Goal: Navigation & Orientation: Find specific page/section

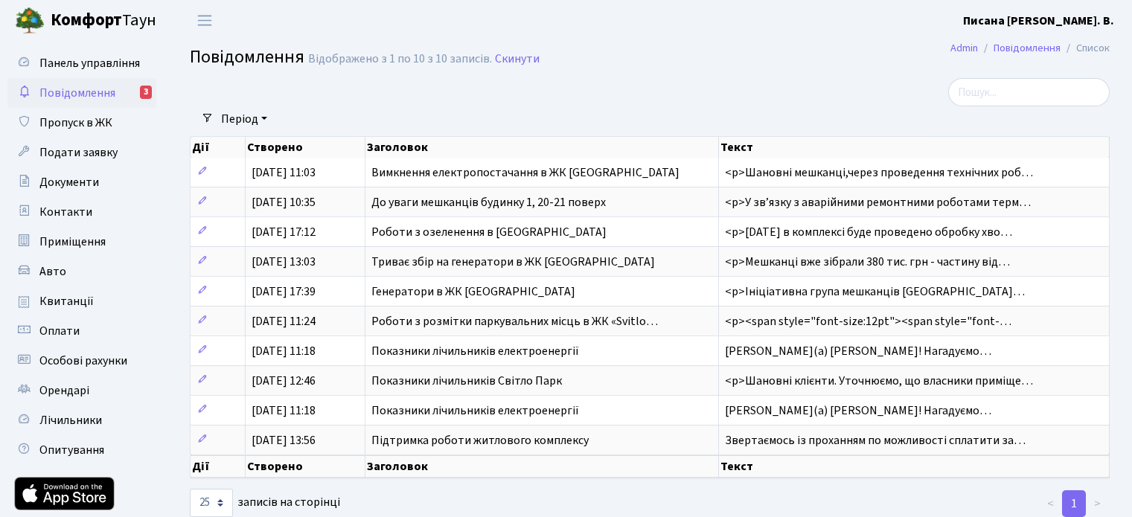
select select "25"
drag, startPoint x: 0, startPoint y: 0, endPoint x: 28, endPoint y: 80, distance: 84.5
click at [28, 80] on link "Повідомлення 3" at bounding box center [81, 93] width 149 height 30
select select "25"
click at [77, 91] on span "Повідомлення" at bounding box center [77, 93] width 76 height 16
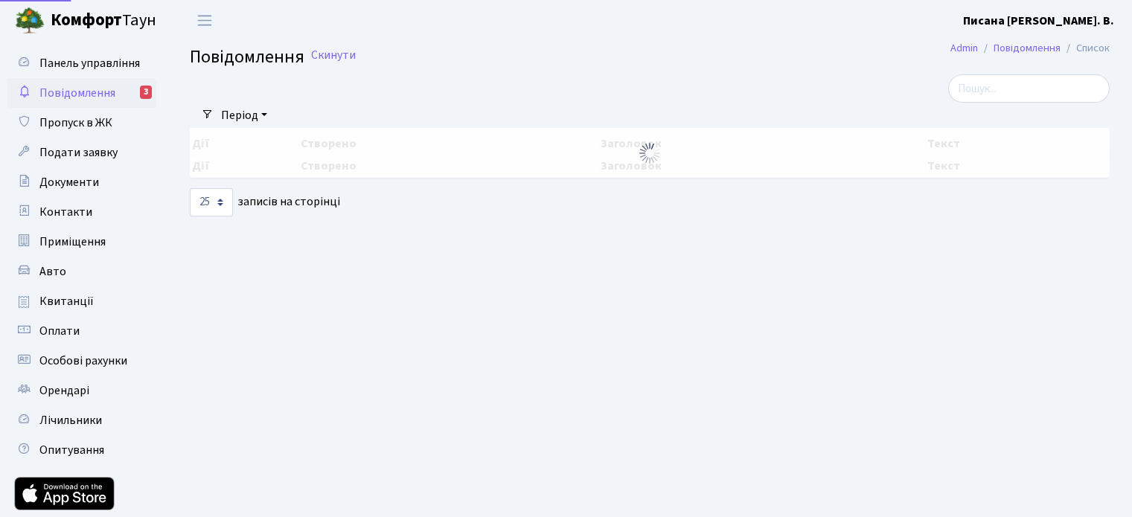
select select "25"
